Goal: Task Accomplishment & Management: Use online tool/utility

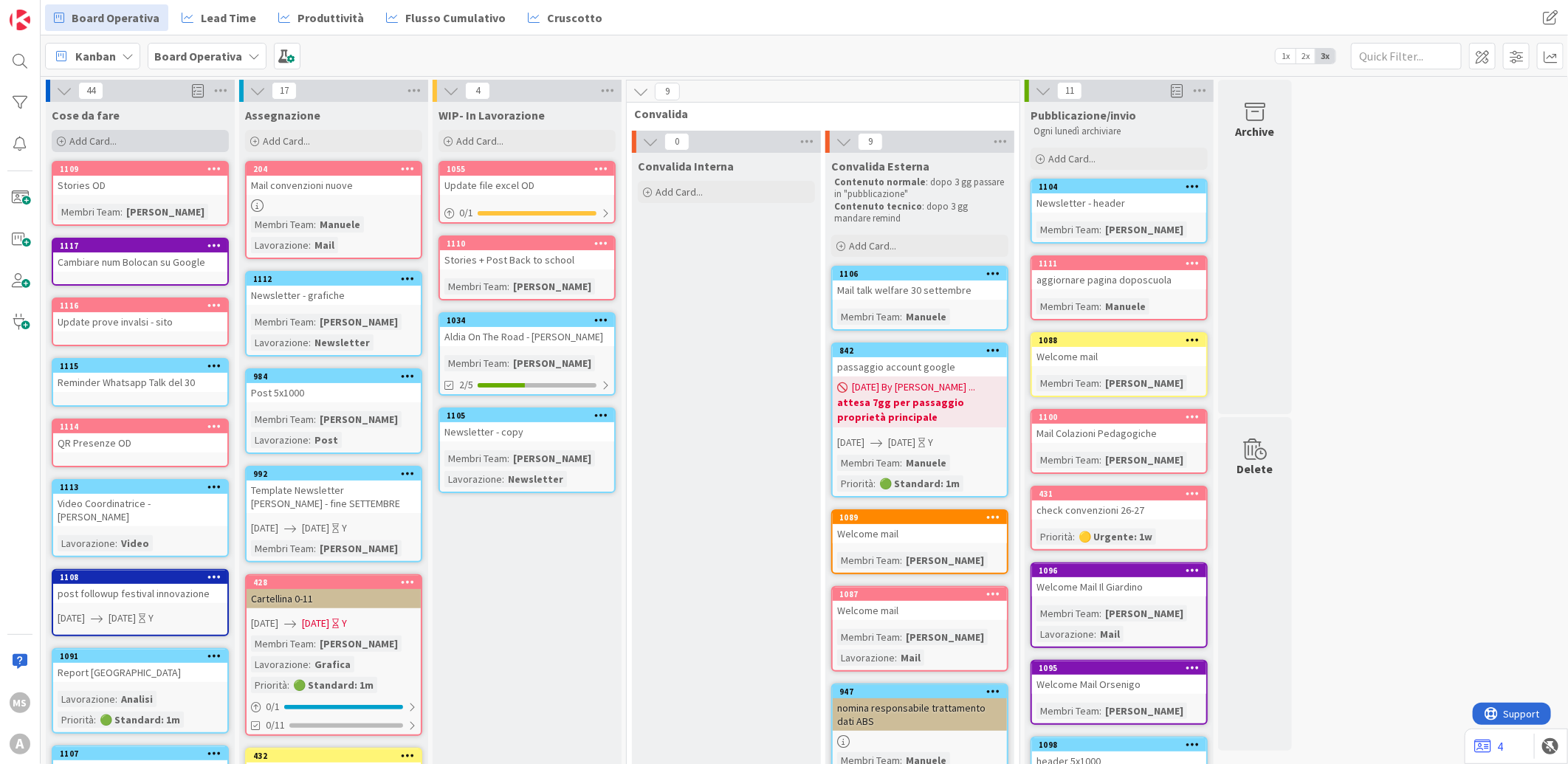
click at [171, 141] on div "Add Card..." at bounding box center [140, 141] width 177 height 23
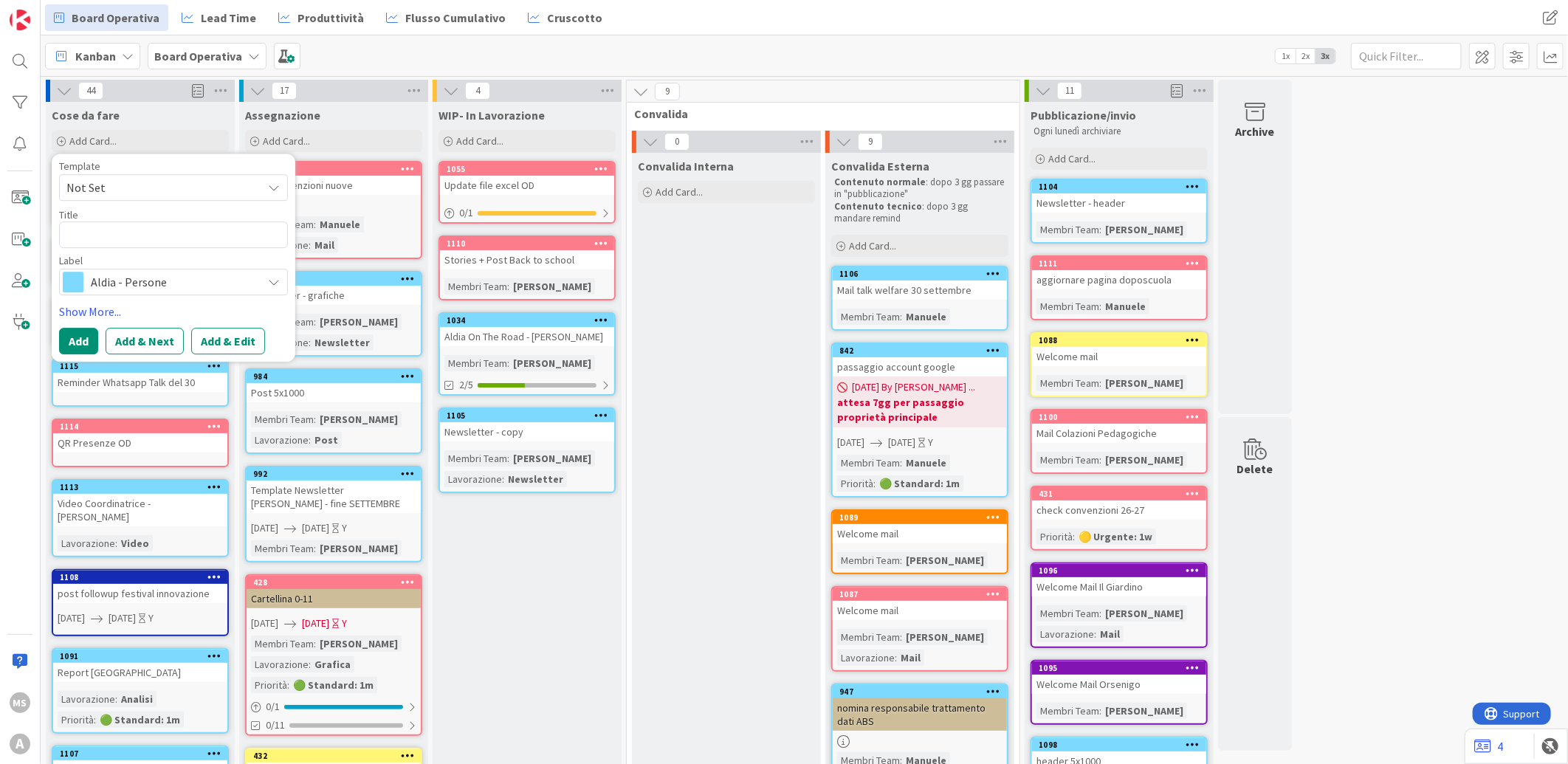
click at [177, 281] on span "Aldia - Persone" at bounding box center [173, 282] width 164 height 21
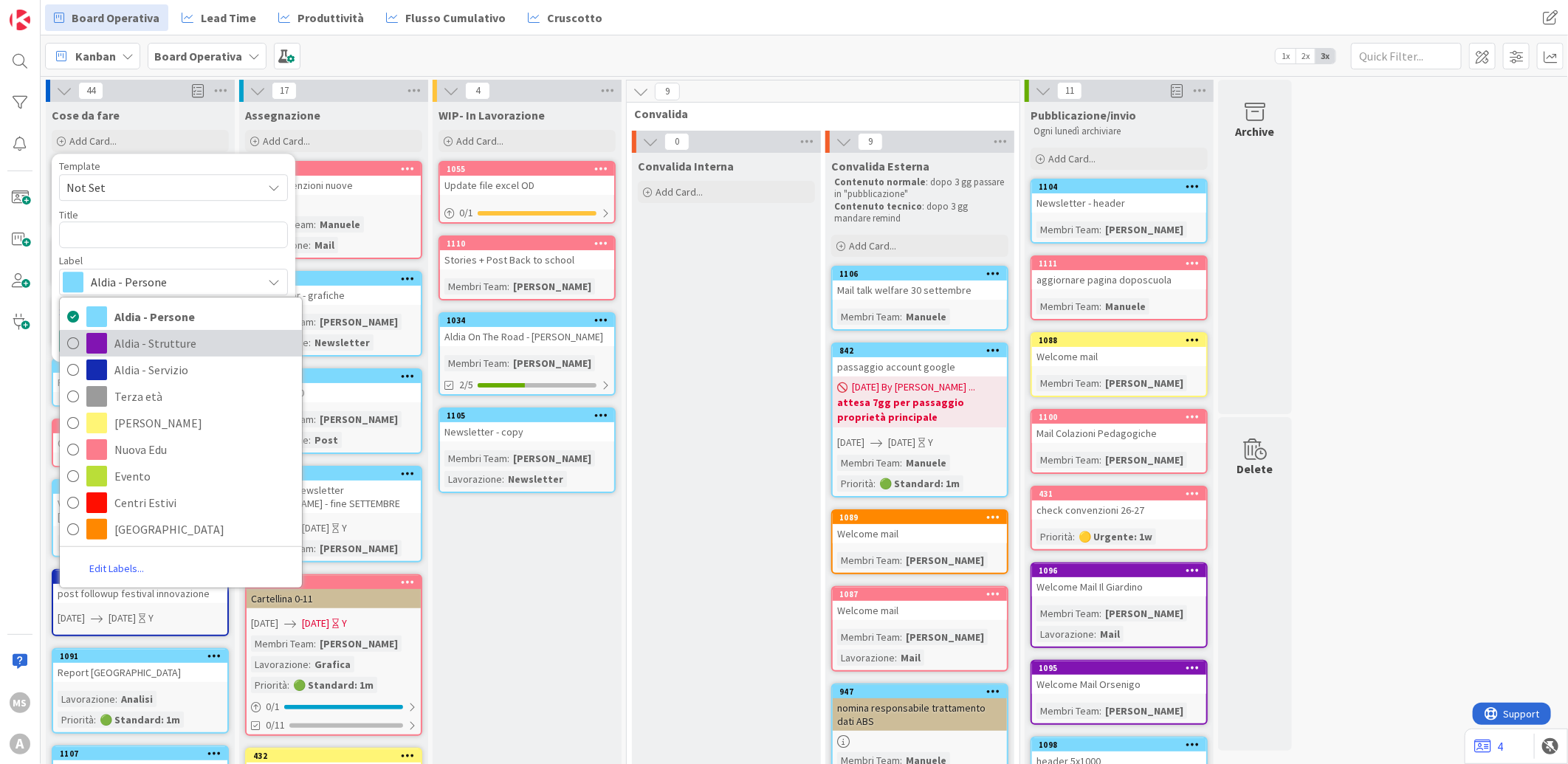
click at [90, 342] on span at bounding box center [97, 343] width 21 height 21
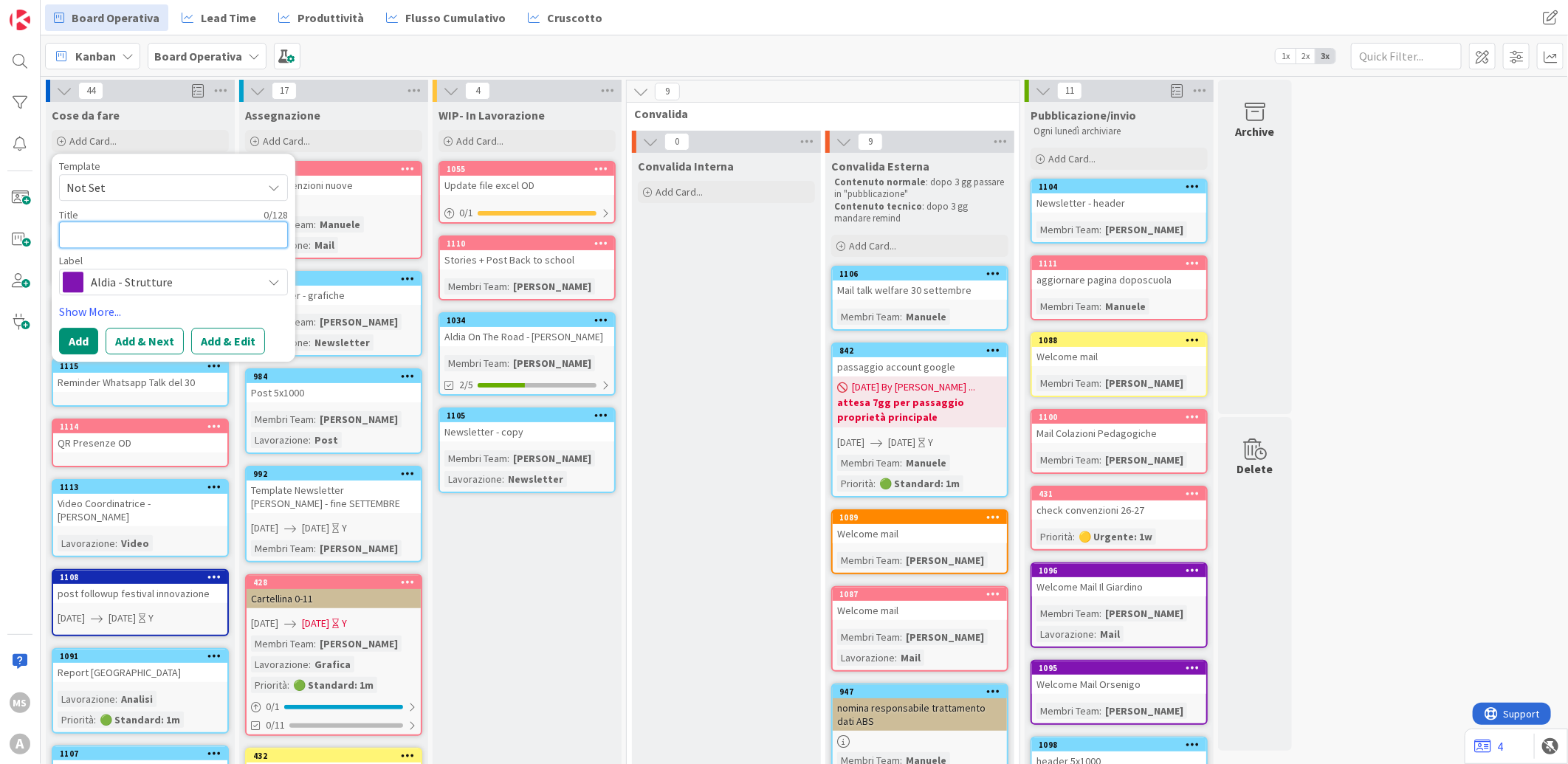
click at [123, 233] on textarea at bounding box center [173, 234] width 229 height 26
type textarea "F"
type textarea "x"
type textarea "Fe"
type textarea "x"
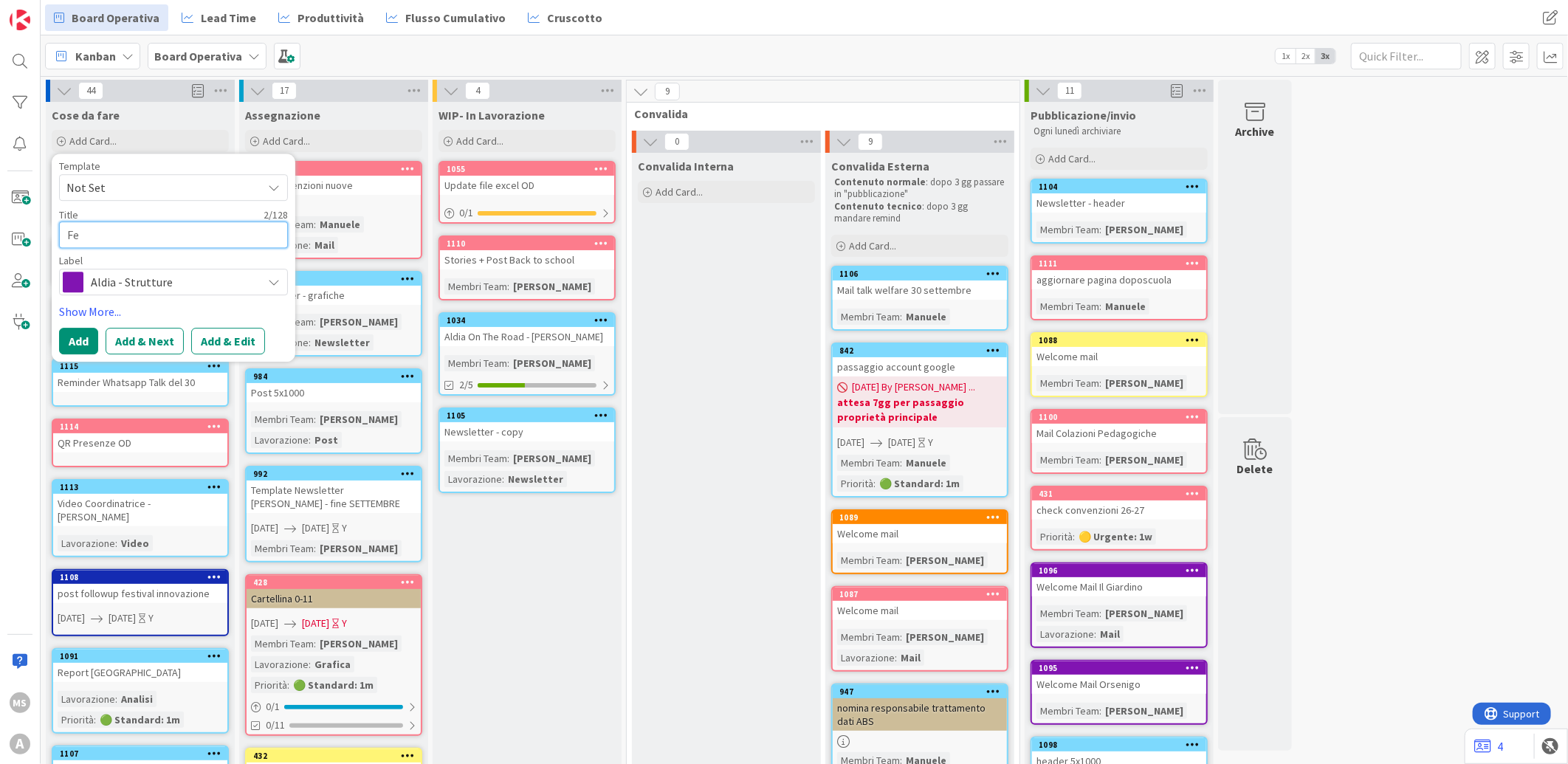
type textarea "Fee"
type textarea "x"
type textarea "Feed"
type textarea "x"
type textarea "Feedb"
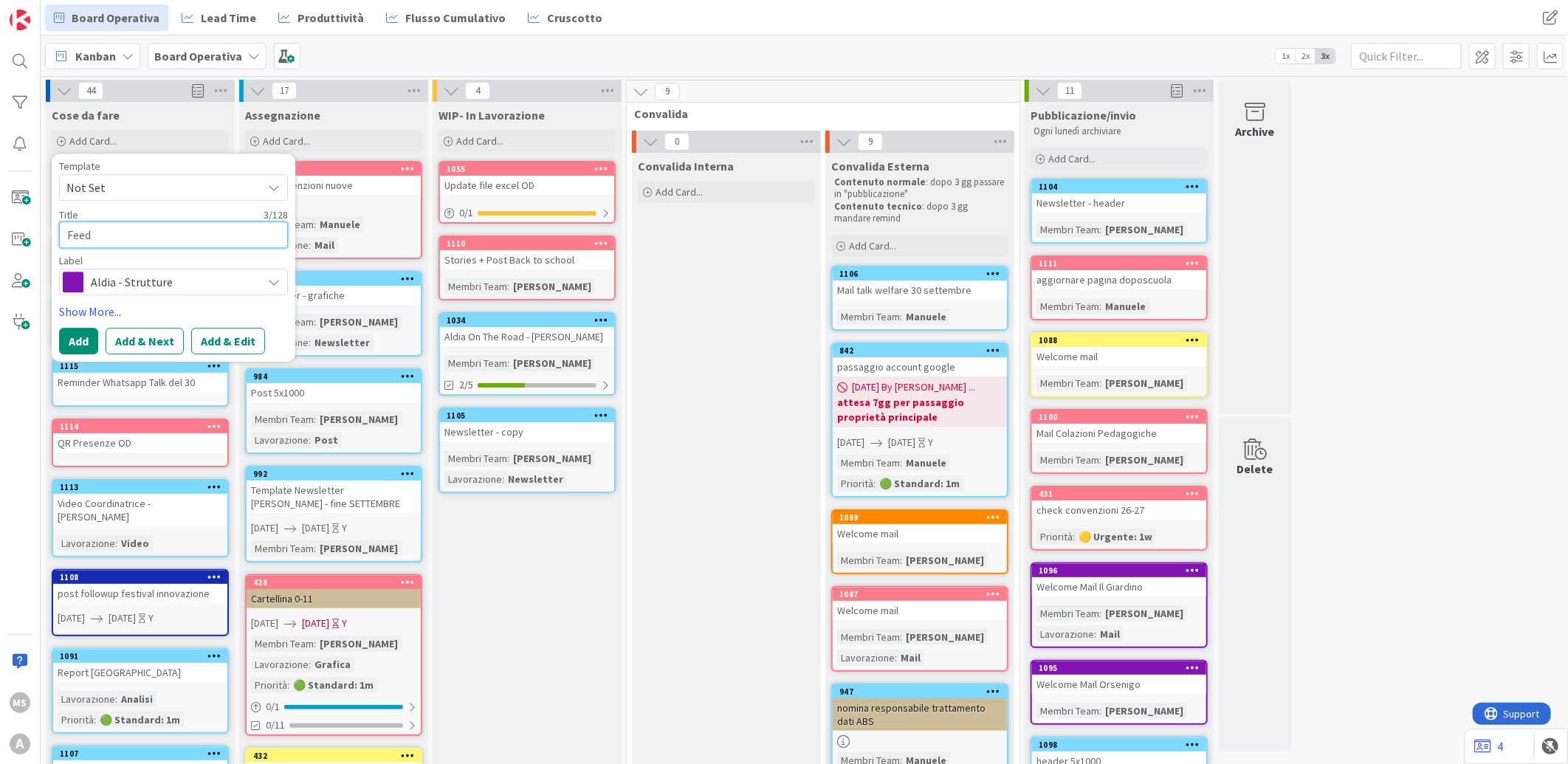
type textarea "x"
type textarea "Feedba"
type textarea "x"
type textarea "Feedbac"
type textarea "x"
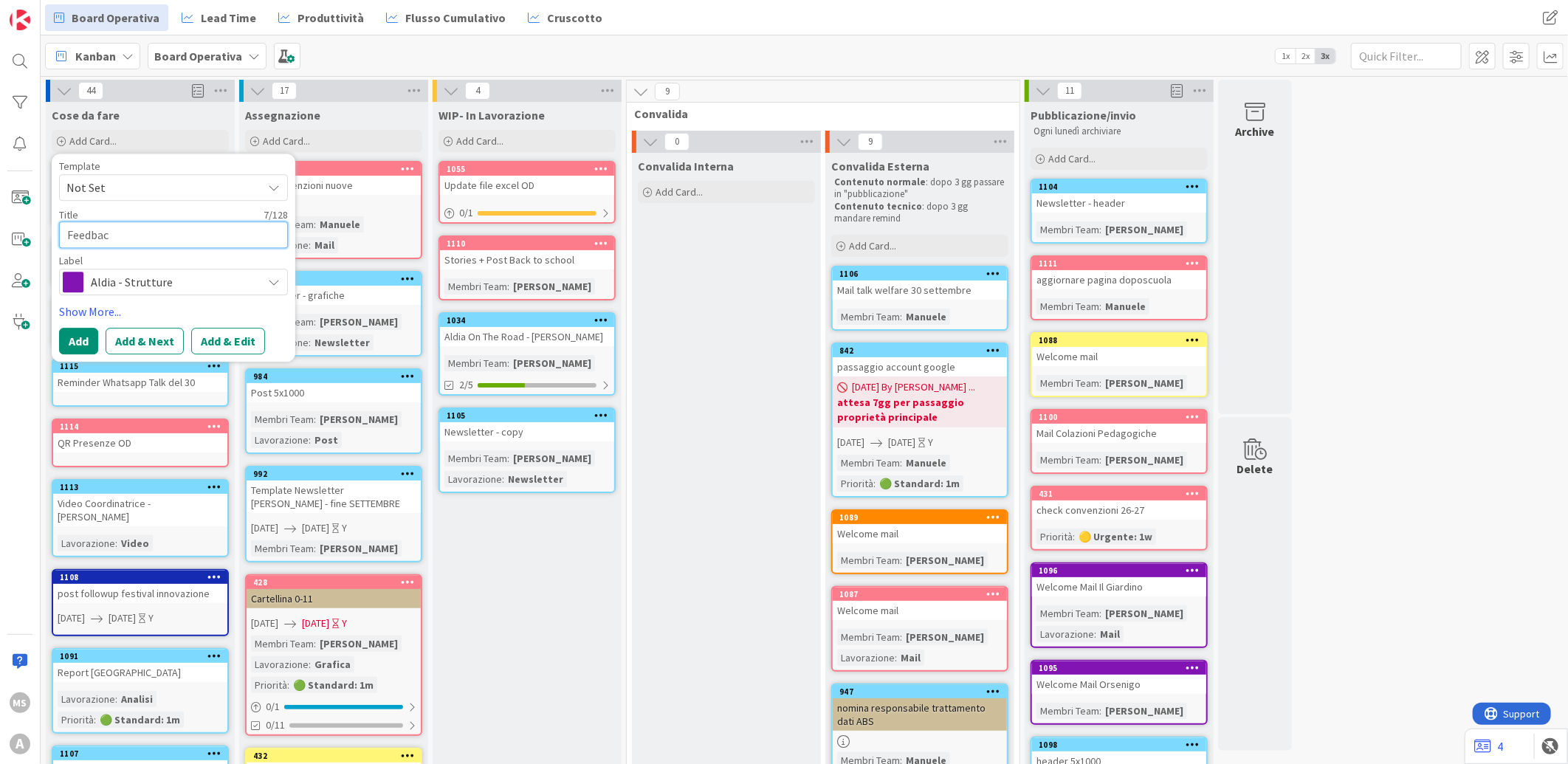
type textarea "Feedback"
type textarea "x"
type textarea "Feedback"
type textarea "x"
type textarea "Feedback C"
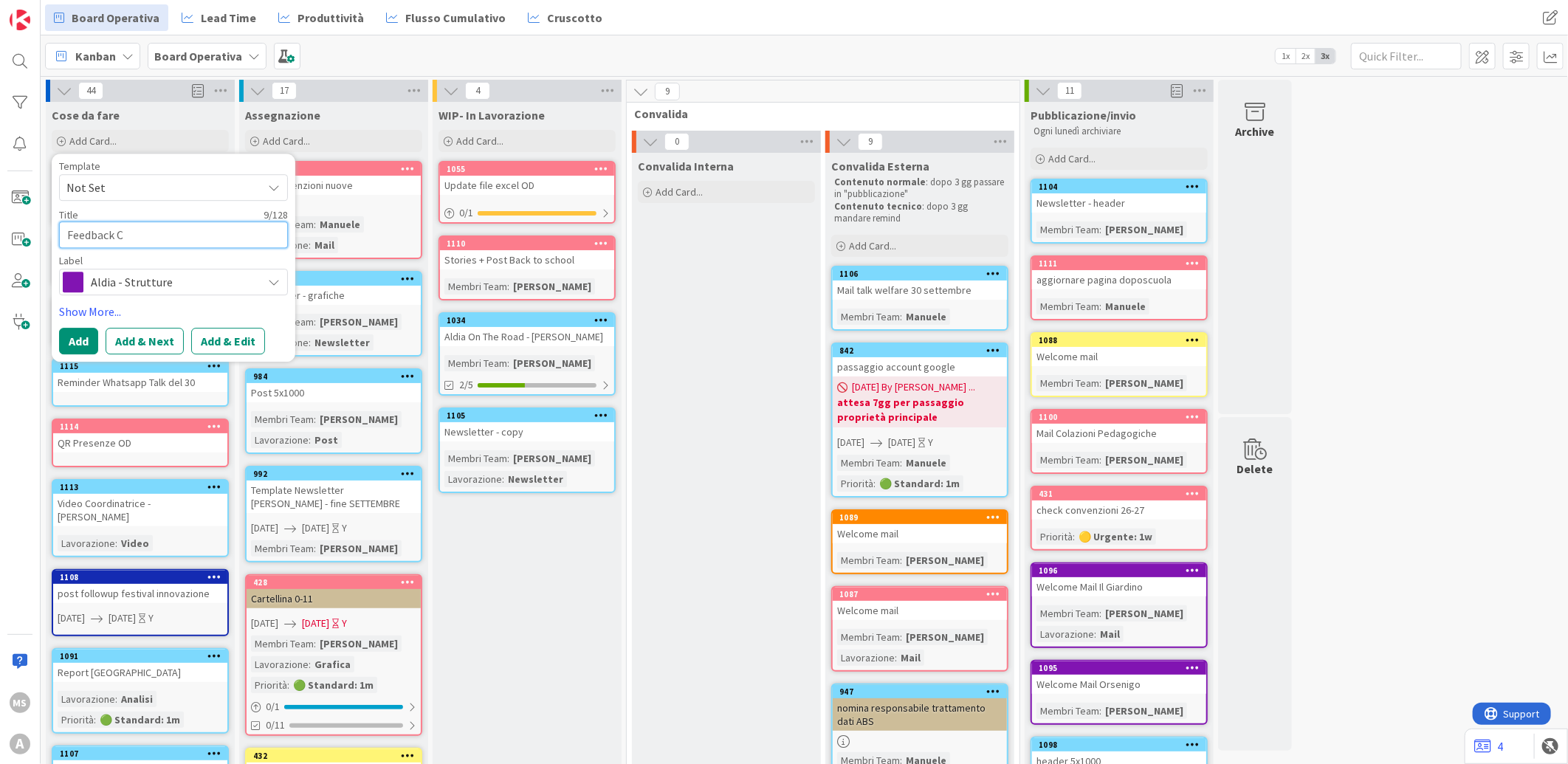
type textarea "x"
type textarea "Feedback CR"
type textarea "x"
type textarea "Feedback CRM"
type textarea "x"
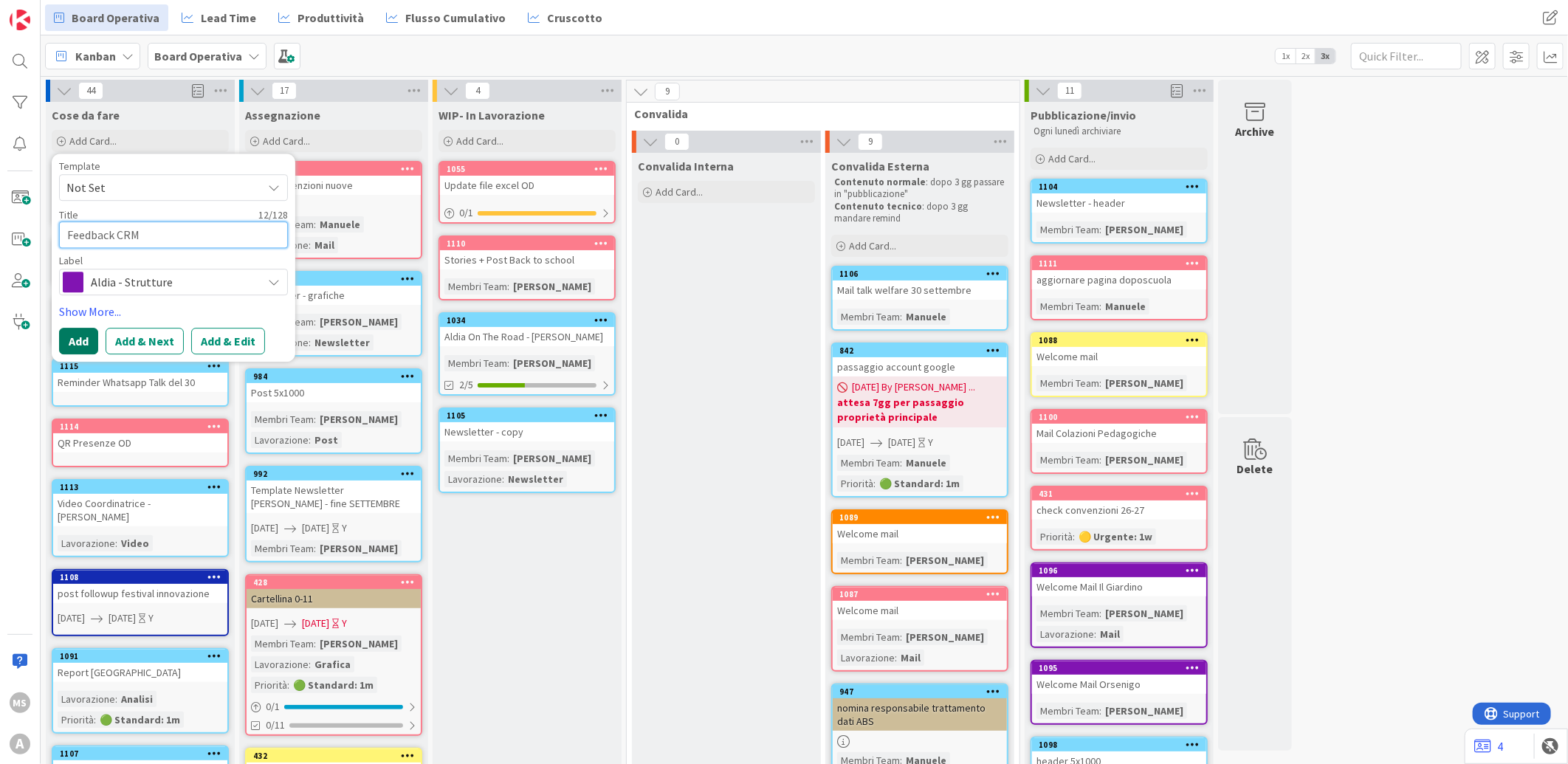
type textarea "Feedback CRM"
click at [70, 332] on button "Add" at bounding box center [79, 341] width 40 height 26
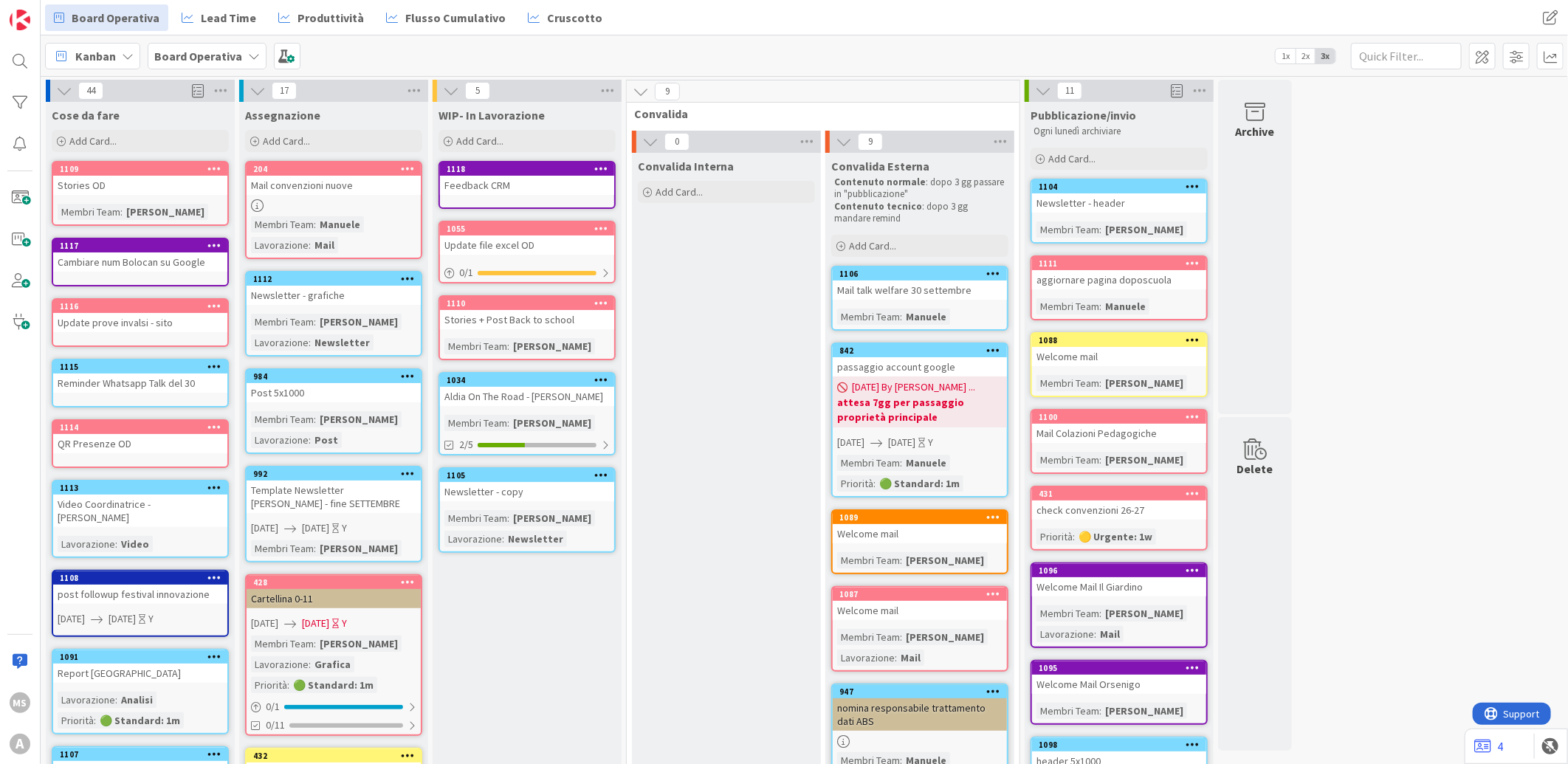
click at [534, 186] on div "Feedback CRM" at bounding box center [527, 185] width 174 height 19
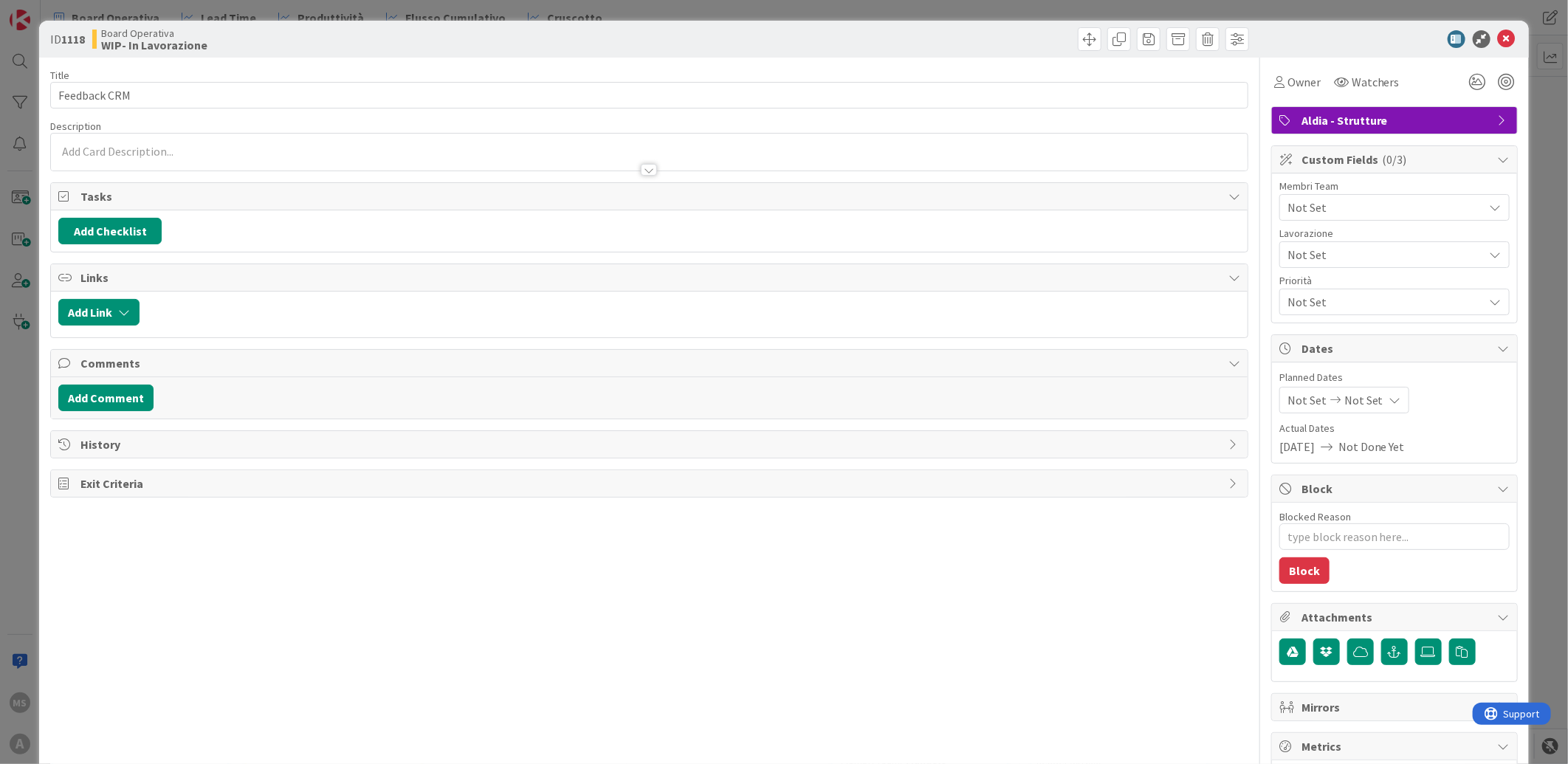
click at [1379, 208] on span "Not Set" at bounding box center [1386, 207] width 197 height 18
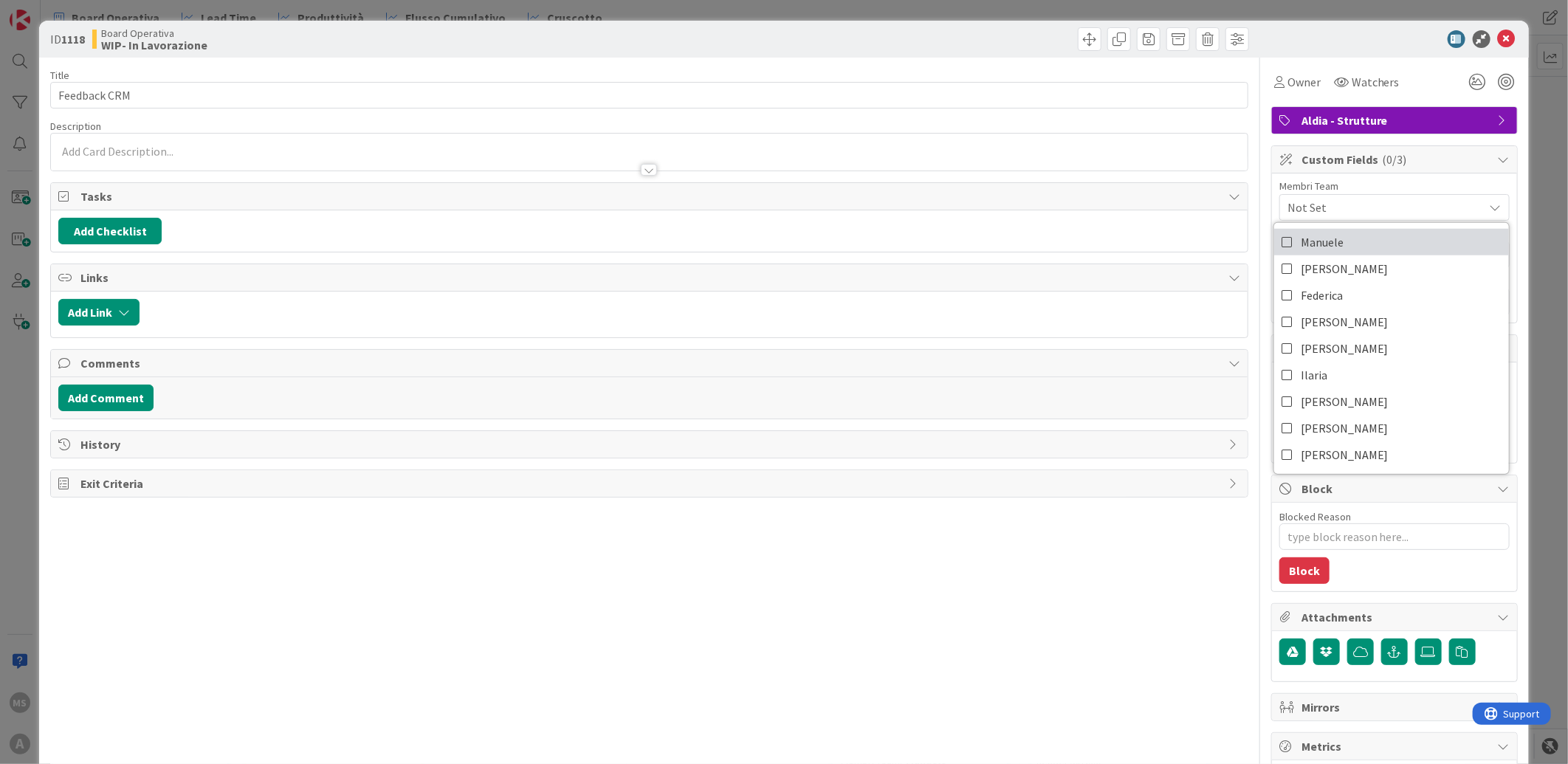
click at [1360, 240] on link "Manuele" at bounding box center [1392, 242] width 235 height 26
click at [1498, 32] on icon at bounding box center [1506, 39] width 18 height 18
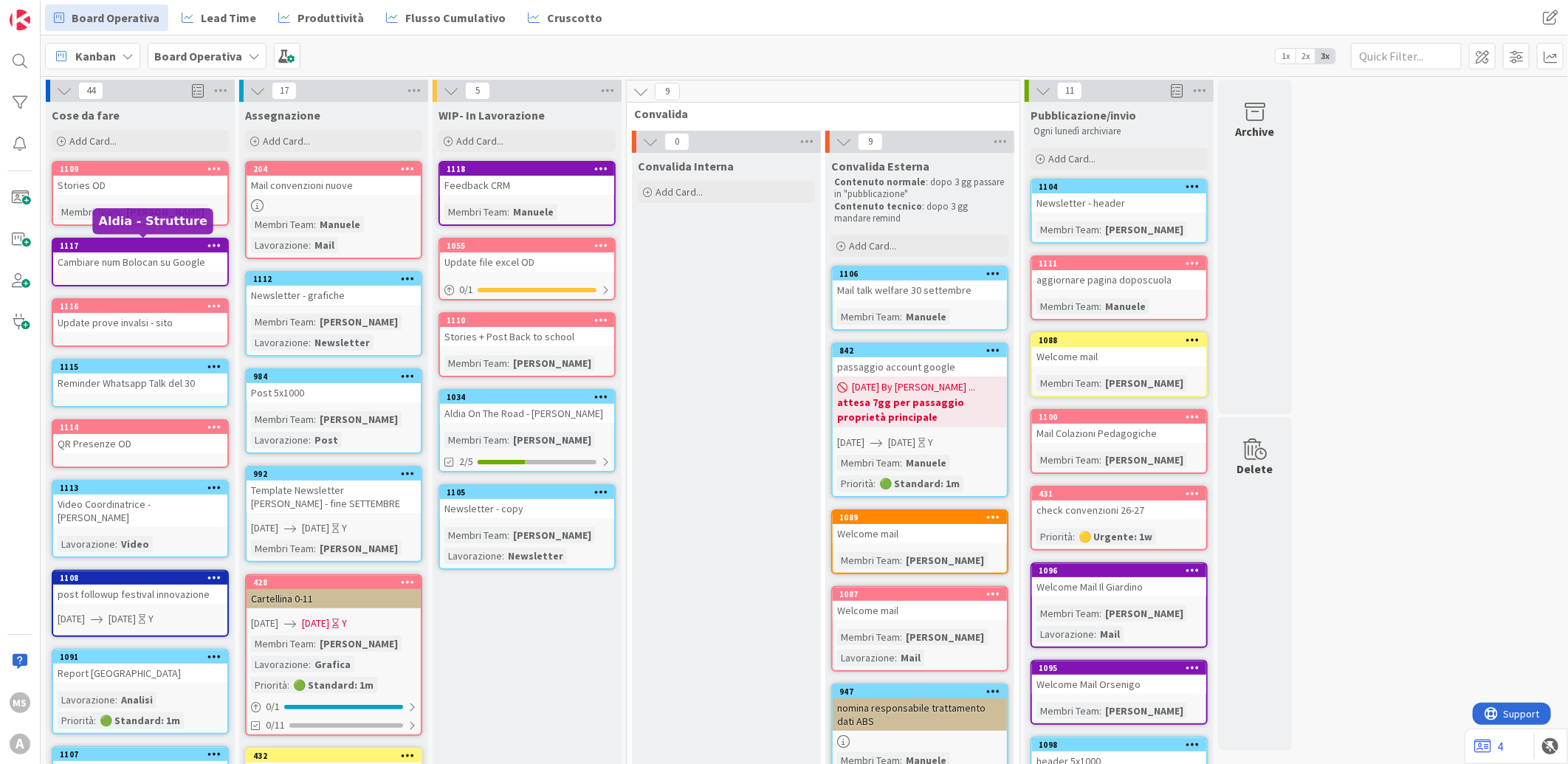
click at [78, 256] on div "Cambiare num Bolocan su Google" at bounding box center [140, 262] width 174 height 19
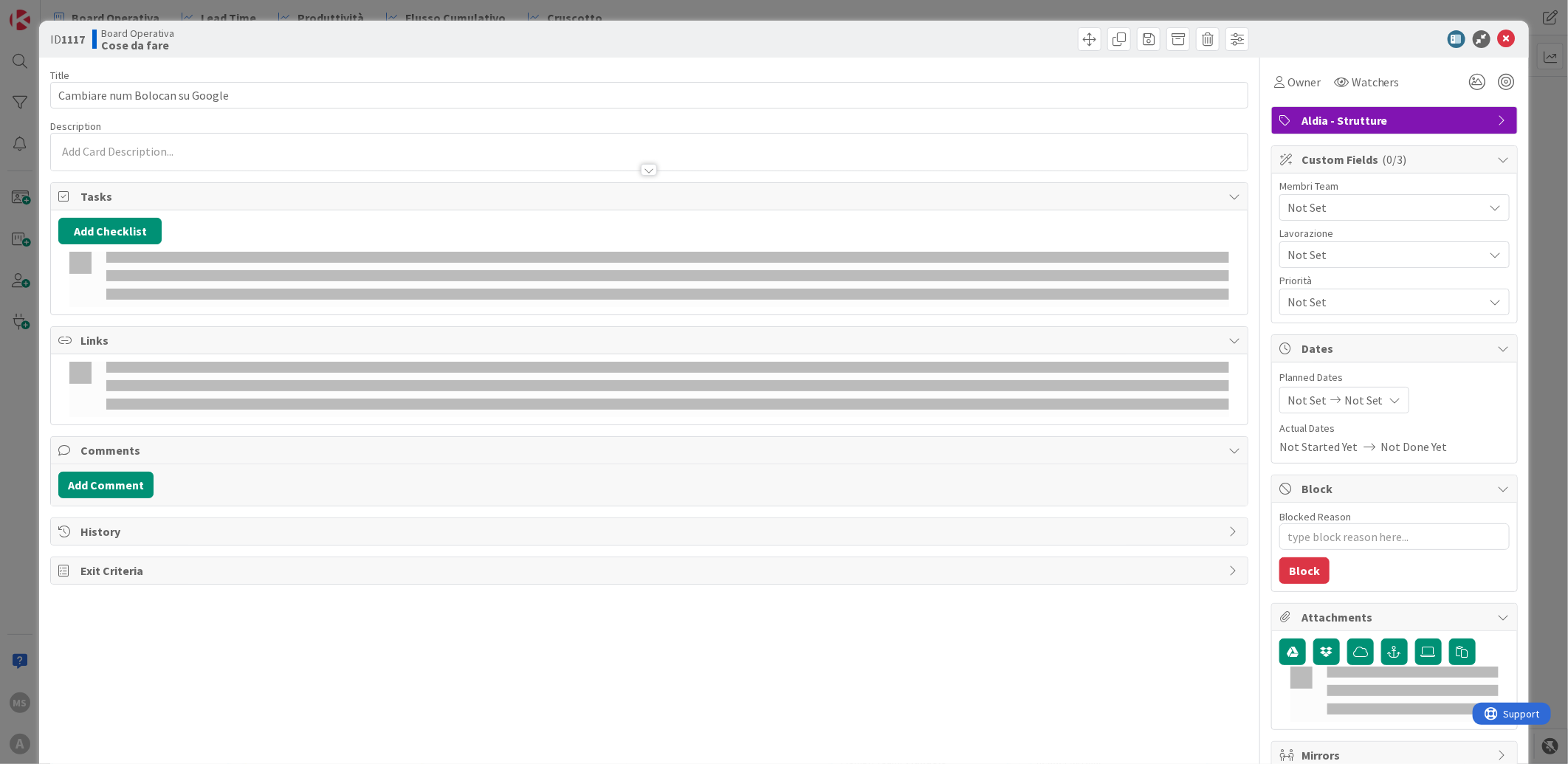
click at [155, 146] on p at bounding box center [649, 151] width 1181 height 17
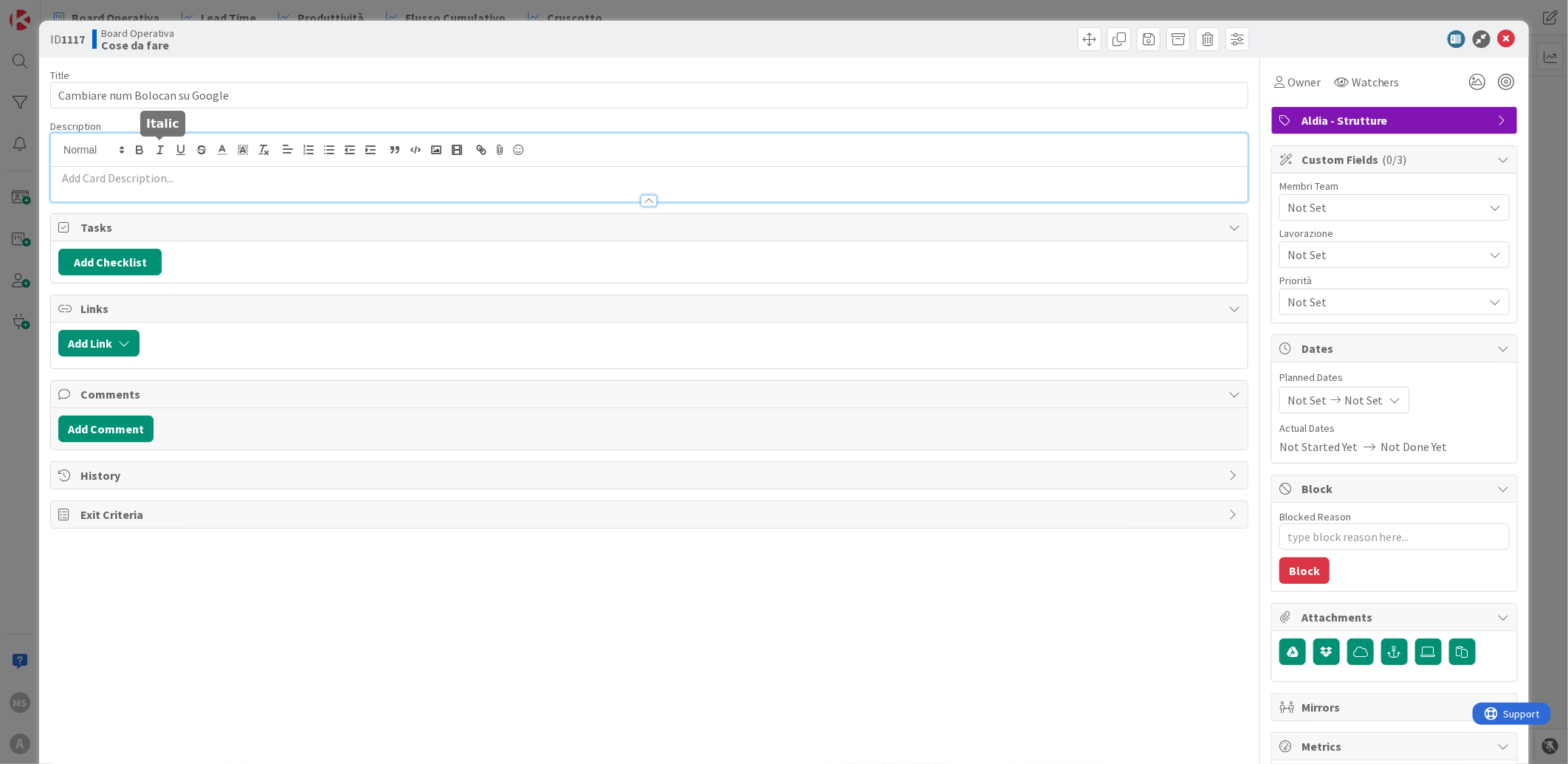
type textarea "x"
click at [102, 183] on p at bounding box center [649, 179] width 1181 height 17
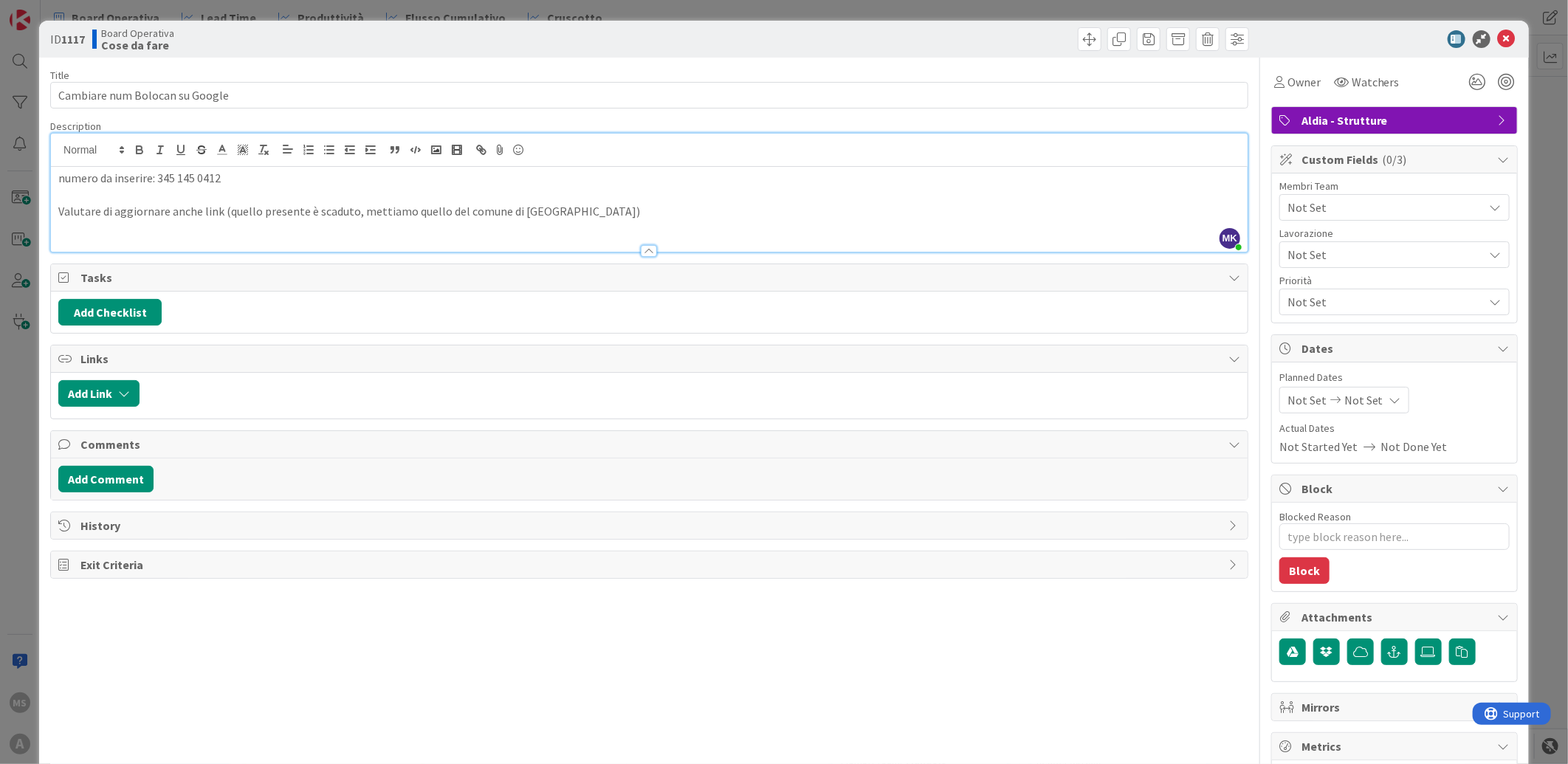
type textarea "x"
click at [1497, 35] on icon at bounding box center [1506, 39] width 18 height 18
